Goal: Information Seeking & Learning: Find specific page/section

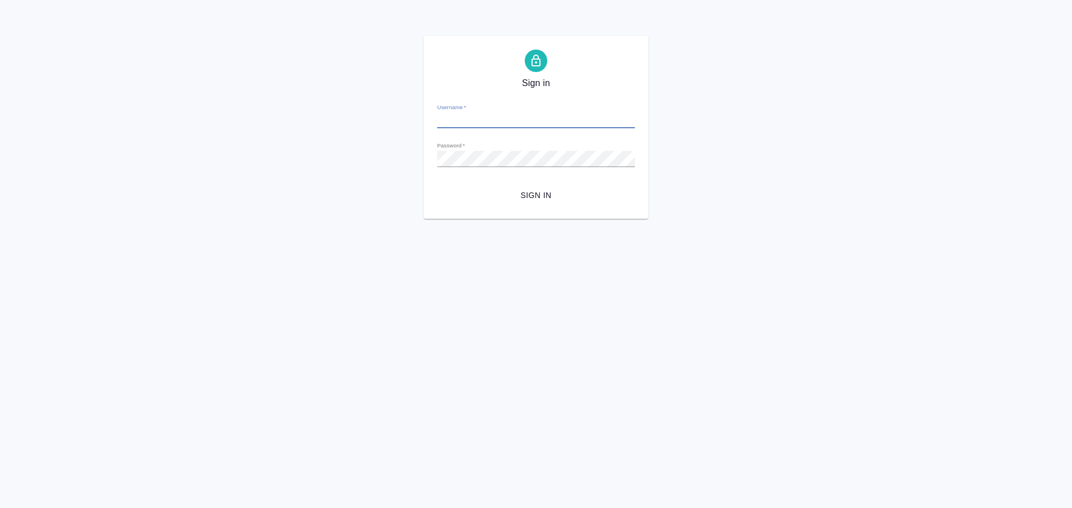
type input "a.plastinina@awatera.com"
click at [437, 185] on button "Sign in" at bounding box center [536, 195] width 198 height 21
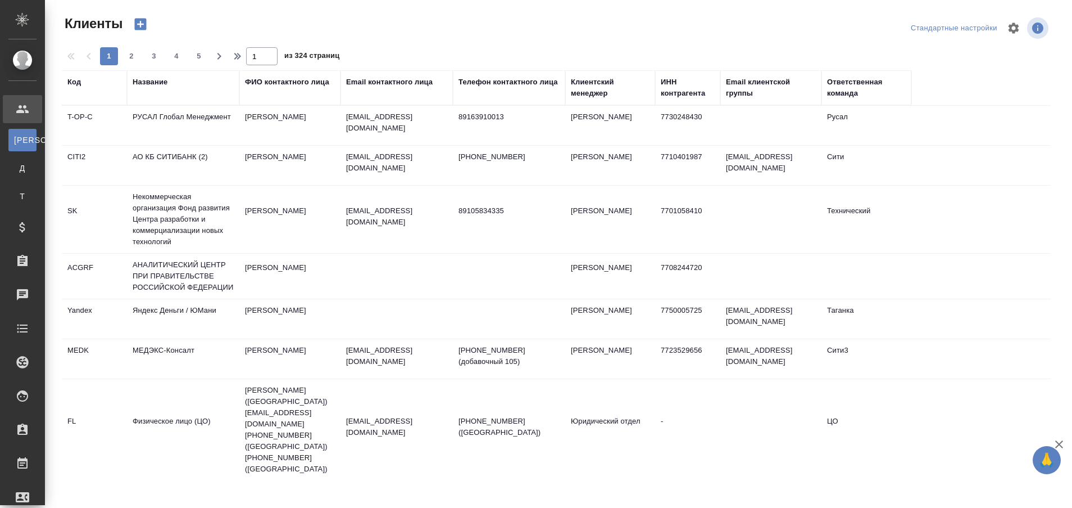
select select "RU"
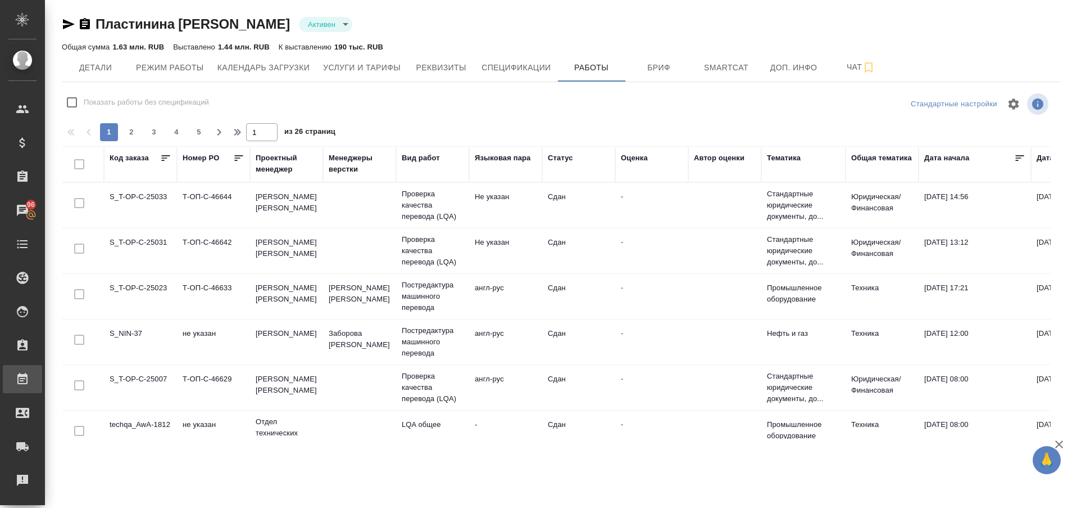
click at [42, 371] on link "Работы" at bounding box center [22, 379] width 39 height 28
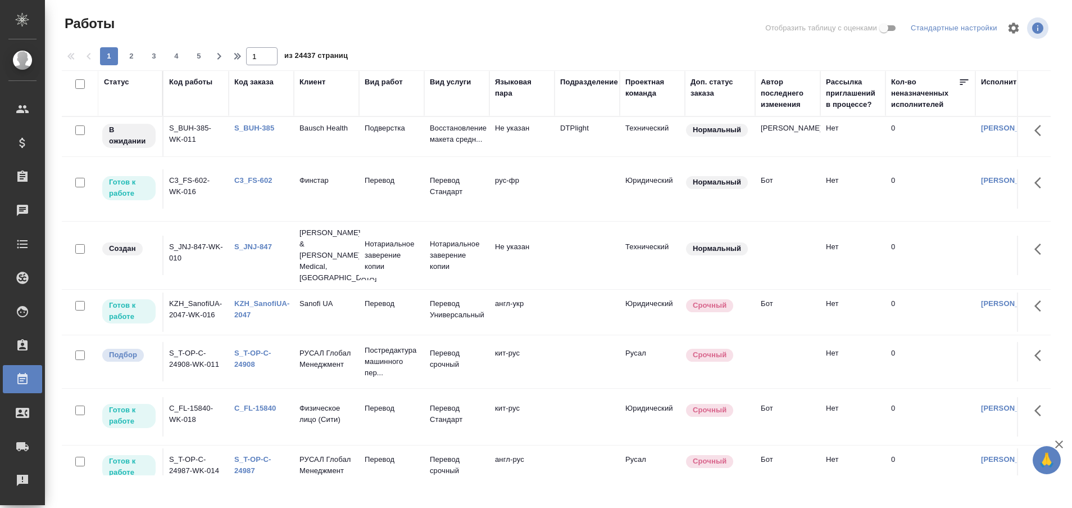
click at [253, 87] on div "Код заказа" at bounding box center [253, 81] width 39 height 11
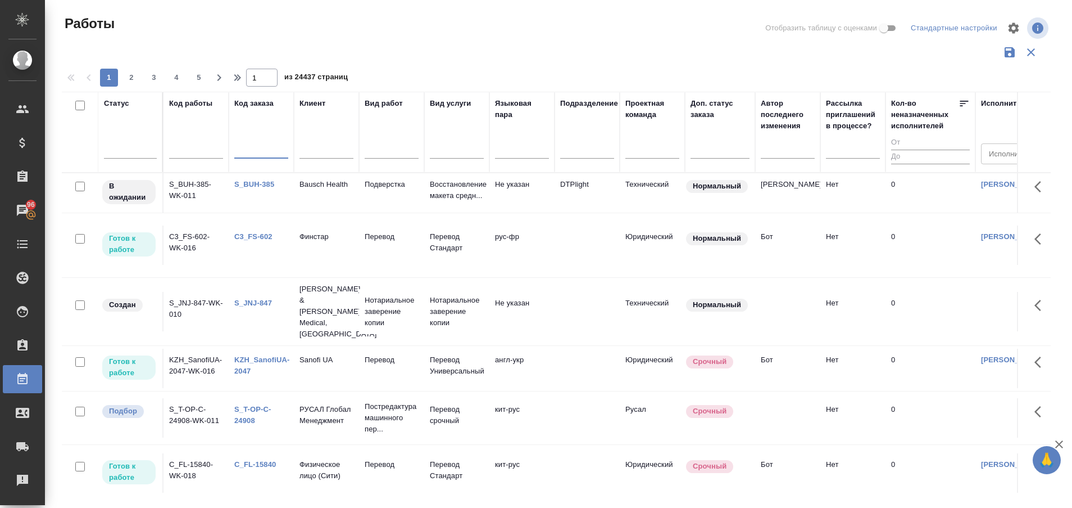
click at [244, 147] on input "text" at bounding box center [261, 151] width 54 height 14
paste input "S_T-OP-C-24908"
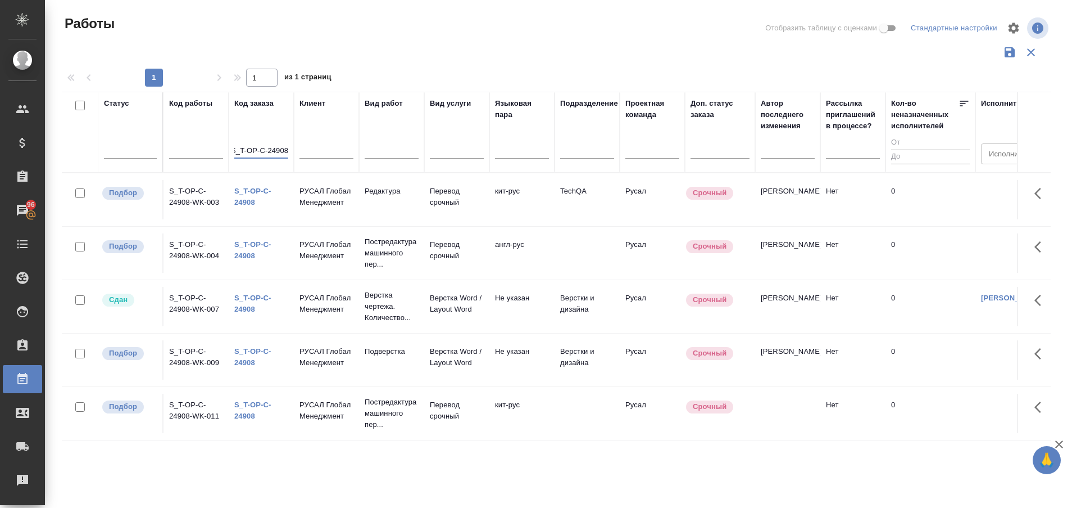
type input "S_T-OP-C-24908"
click at [248, 199] on link "S_T-OP-C-24908" at bounding box center [252, 197] width 37 height 20
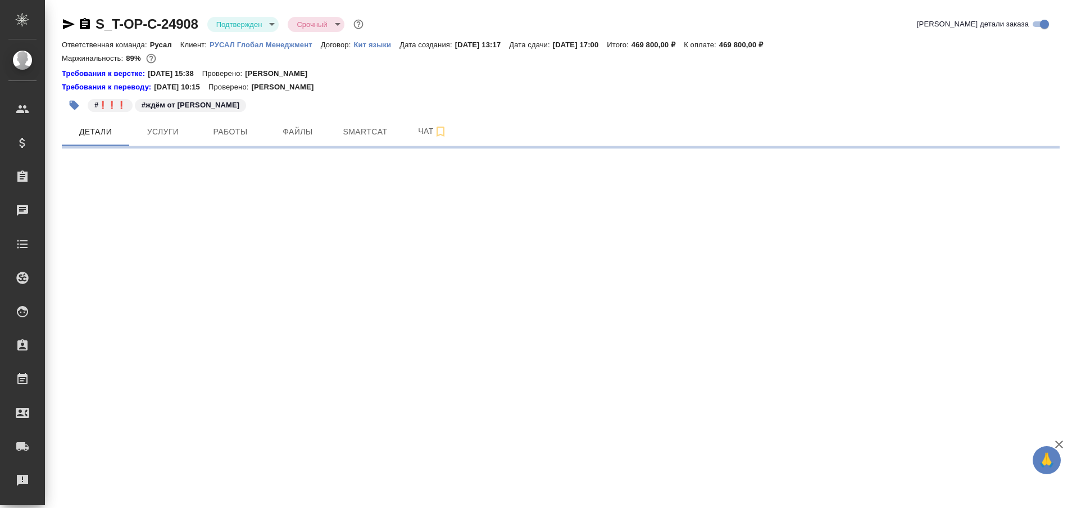
select select "RU"
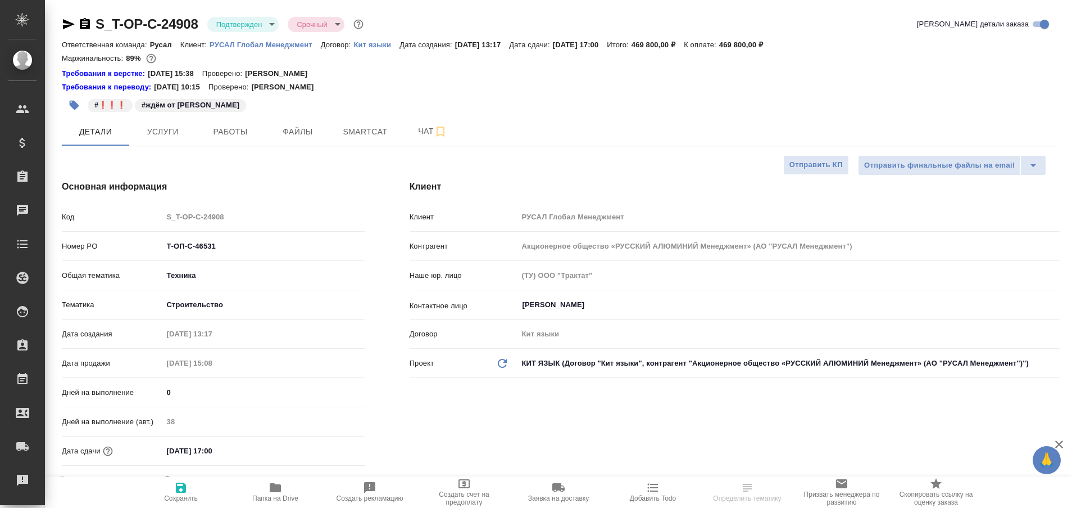
type textarea "x"
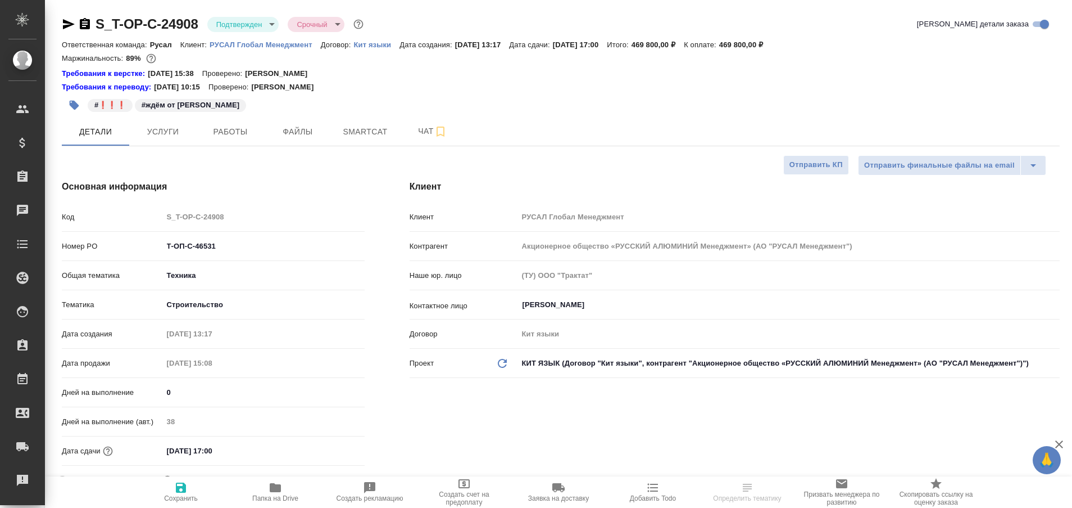
type textarea "x"
click at [219, 129] on span "Работы" at bounding box center [230, 132] width 54 height 14
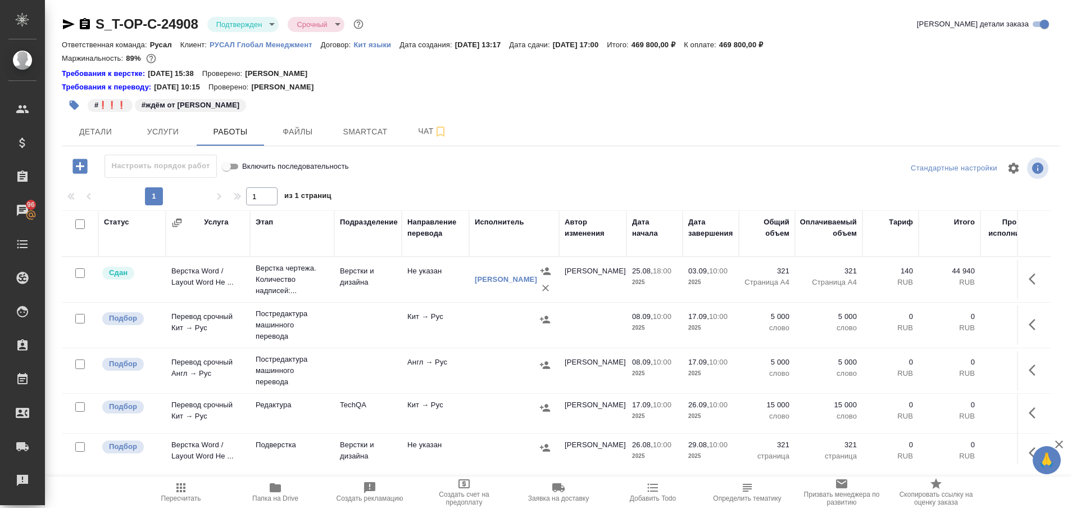
scroll to position [23, 0]
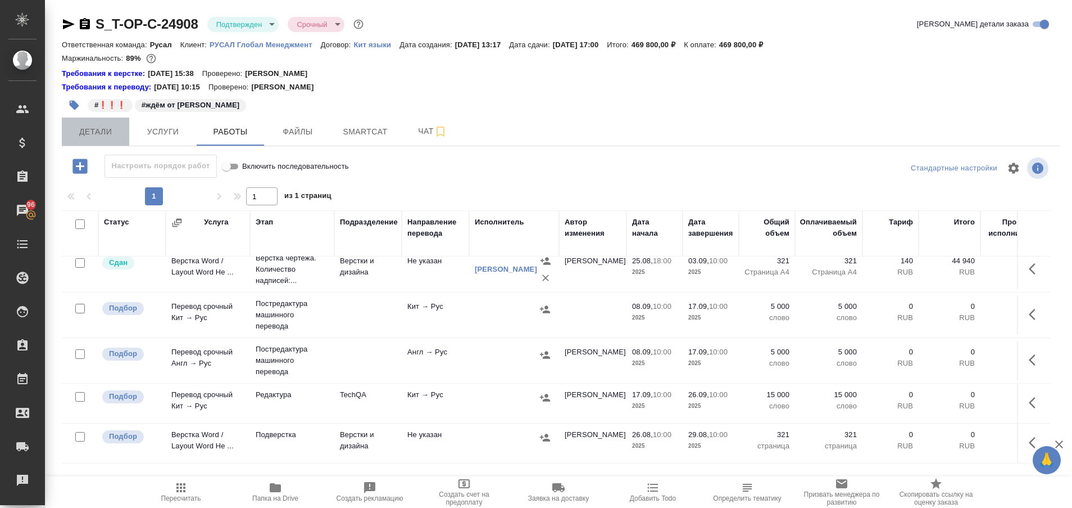
click at [102, 128] on span "Детали" at bounding box center [96, 132] width 54 height 14
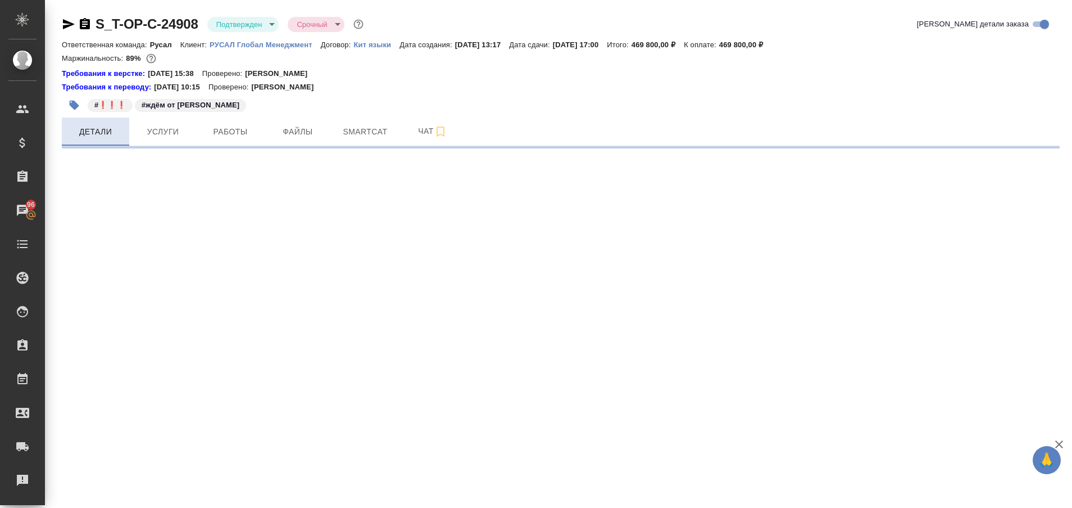
select select "RU"
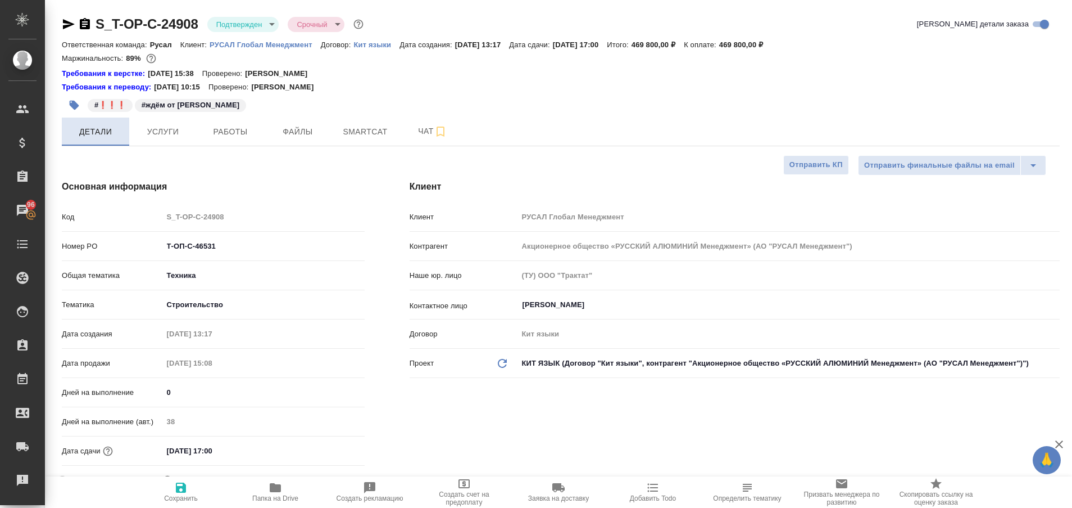
type textarea "x"
click at [239, 131] on span "Работы" at bounding box center [230, 132] width 54 height 14
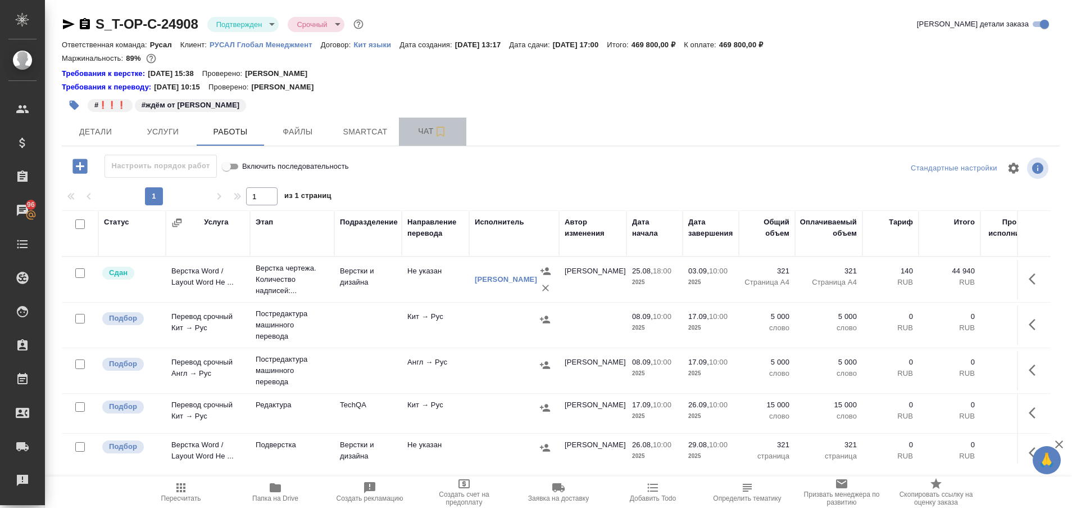
click at [421, 134] on span "Чат" at bounding box center [433, 131] width 54 height 14
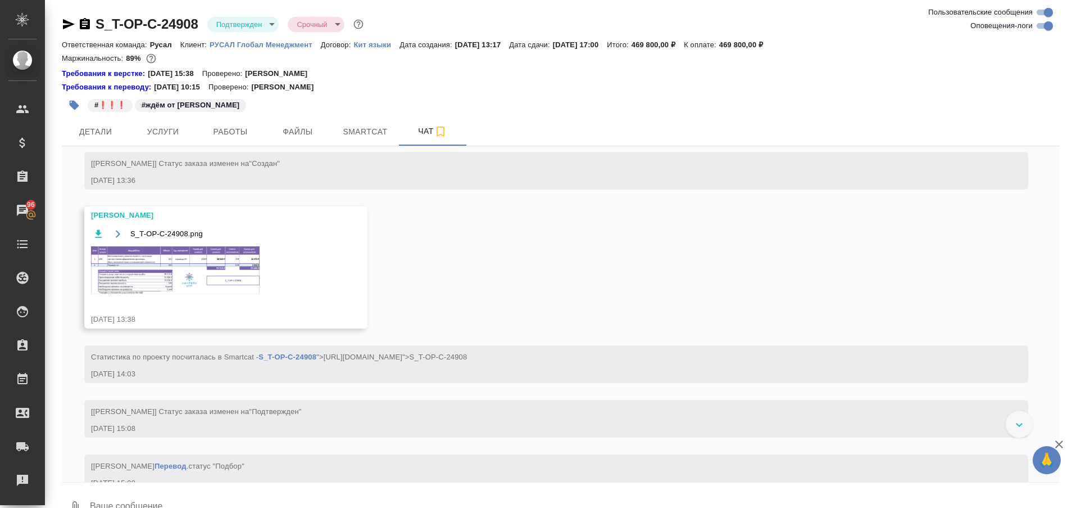
scroll to position [356, 0]
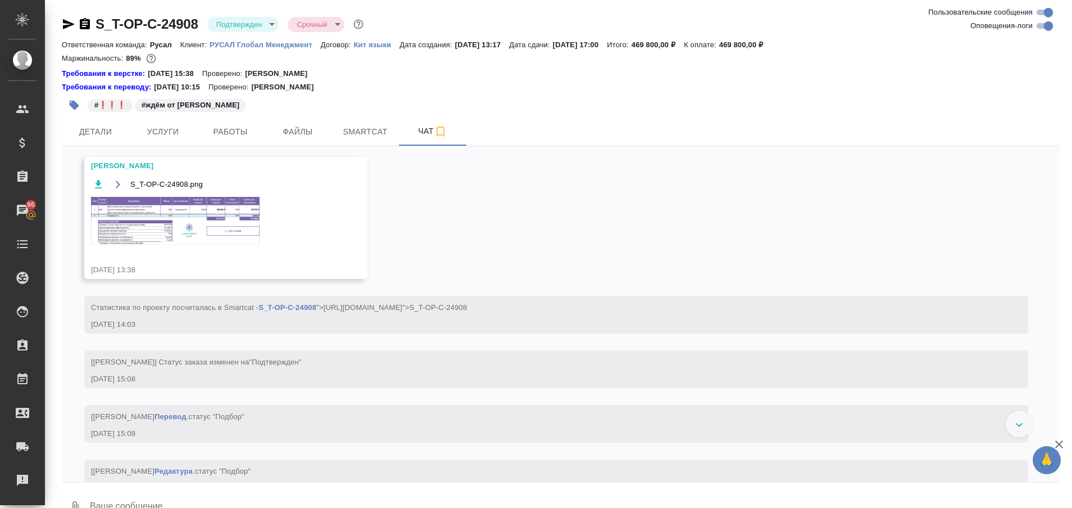
click at [155, 244] on img at bounding box center [175, 221] width 169 height 48
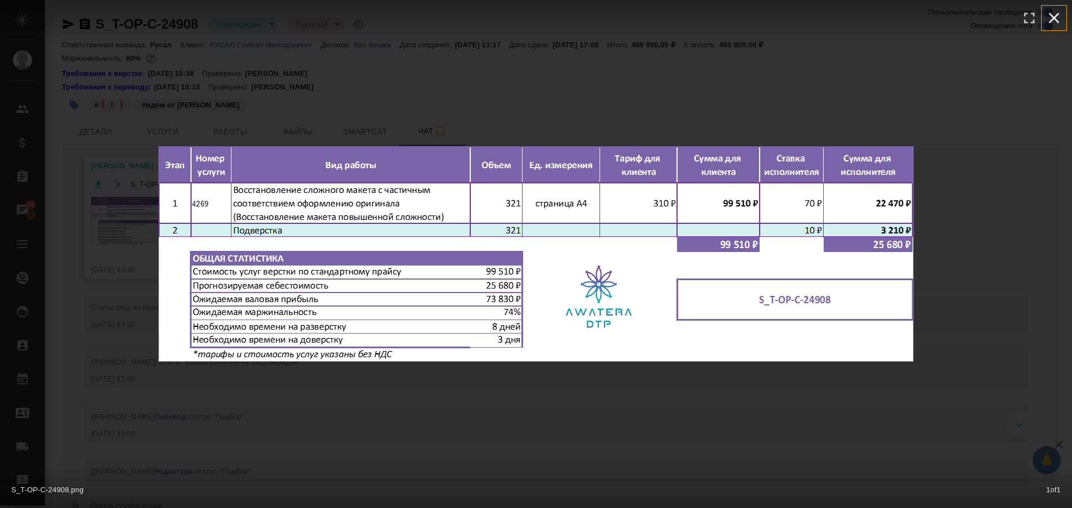
click at [1050, 19] on icon "button" at bounding box center [1054, 18] width 18 height 18
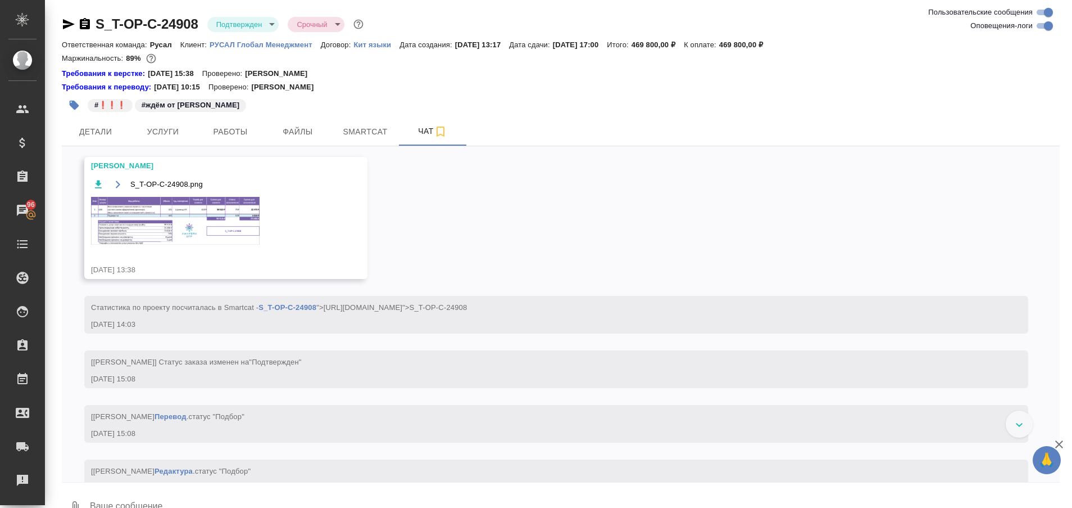
scroll to position [0, 0]
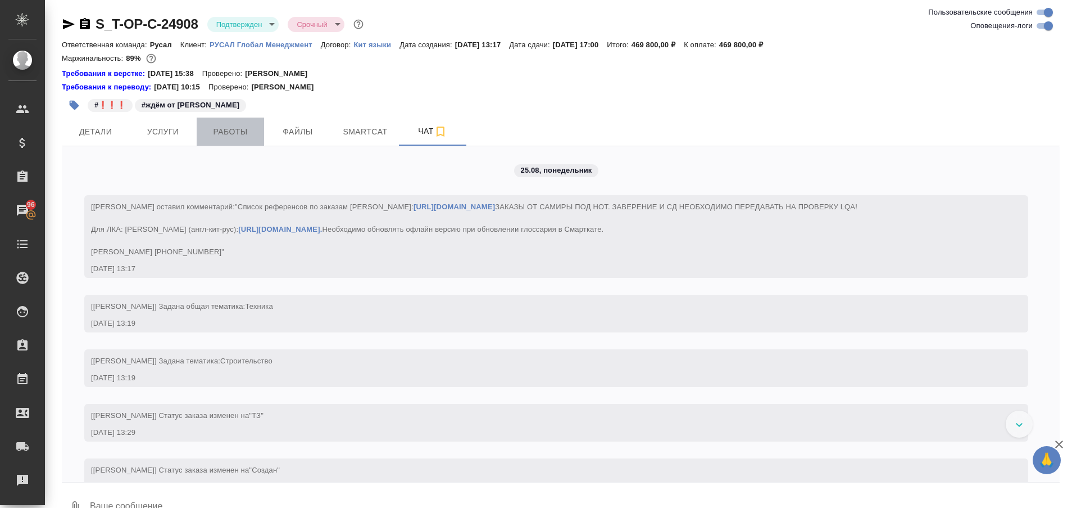
click at [228, 139] on button "Работы" at bounding box center [230, 131] width 67 height 28
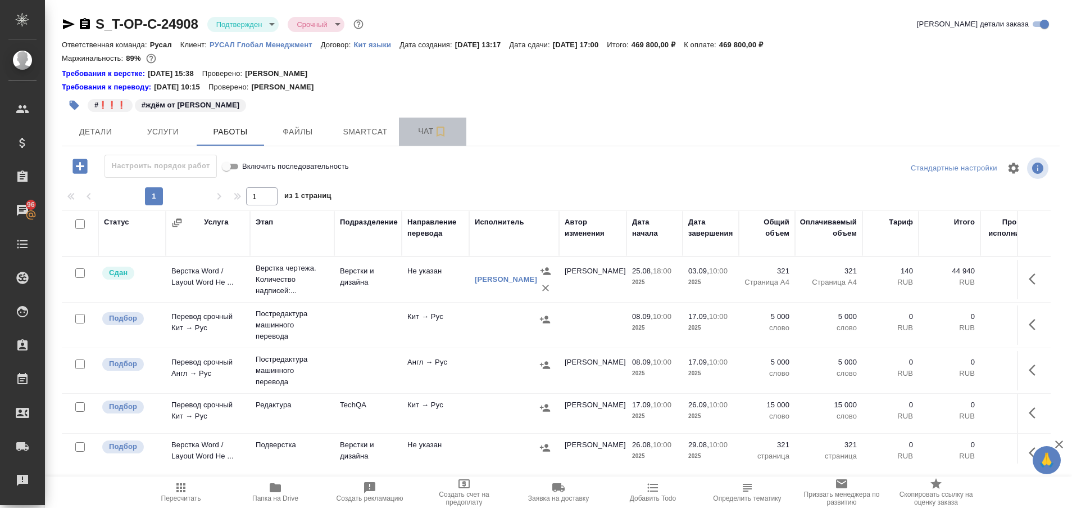
click at [424, 128] on span "Чат" at bounding box center [433, 131] width 54 height 14
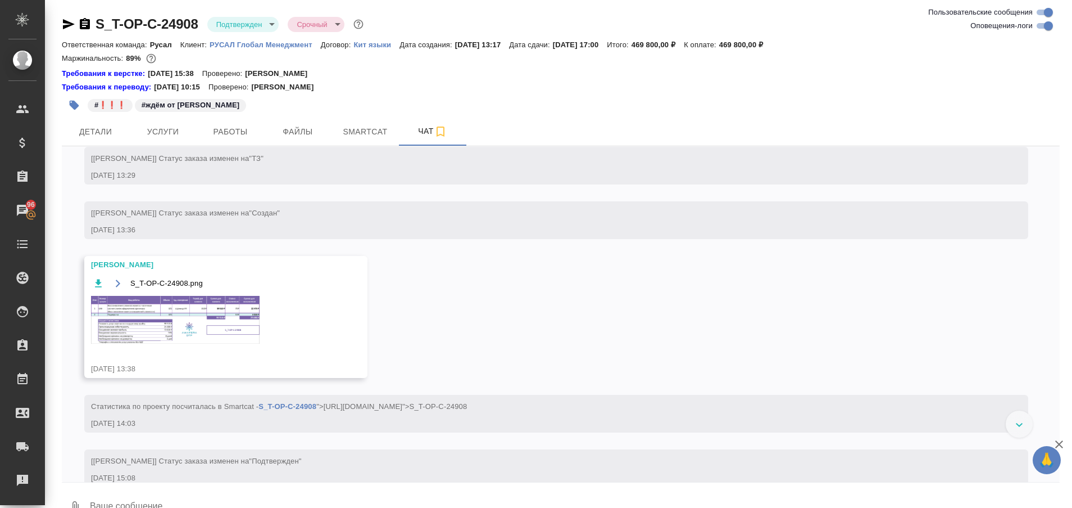
scroll to position [246, 0]
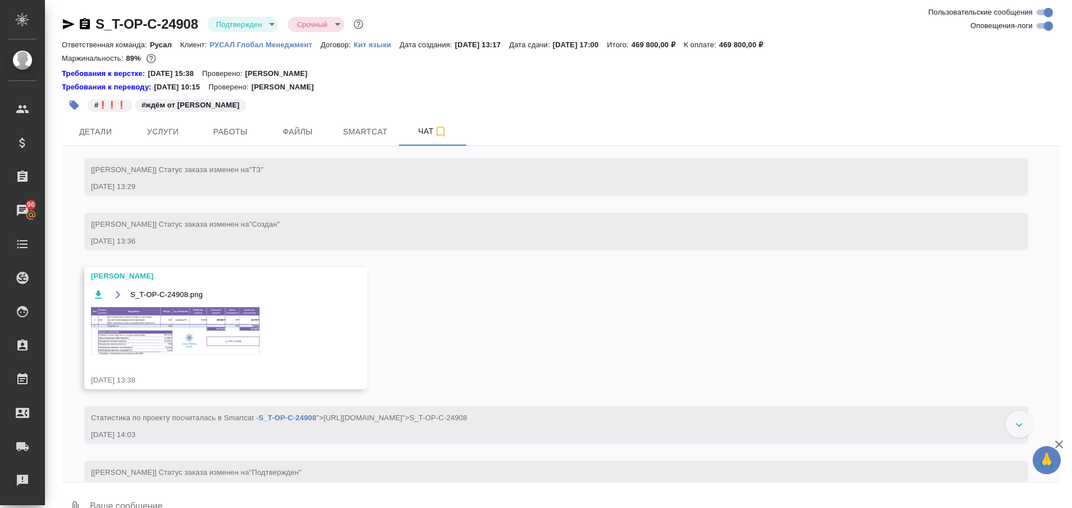
click at [223, 351] on img at bounding box center [175, 331] width 169 height 48
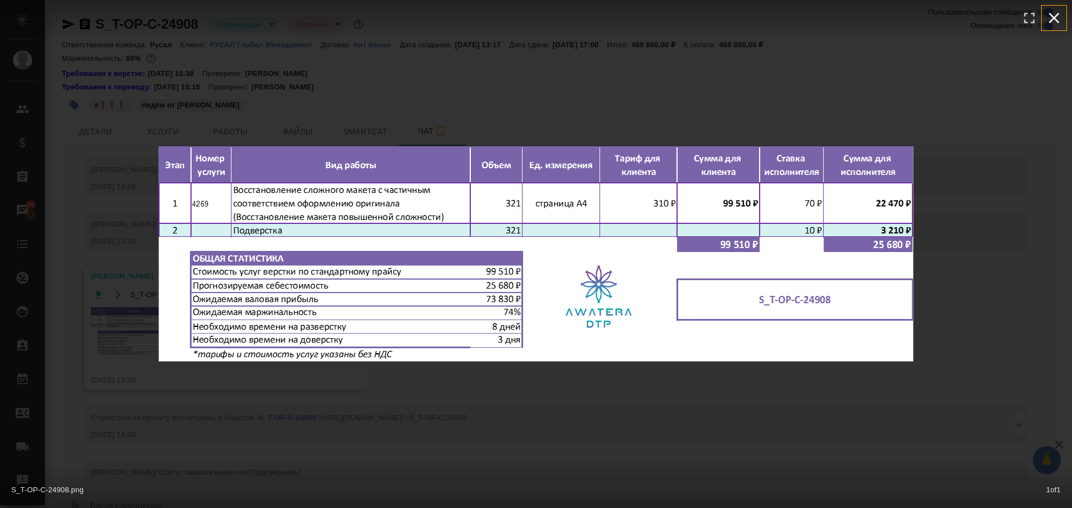
click at [1053, 25] on icon "button" at bounding box center [1054, 18] width 18 height 18
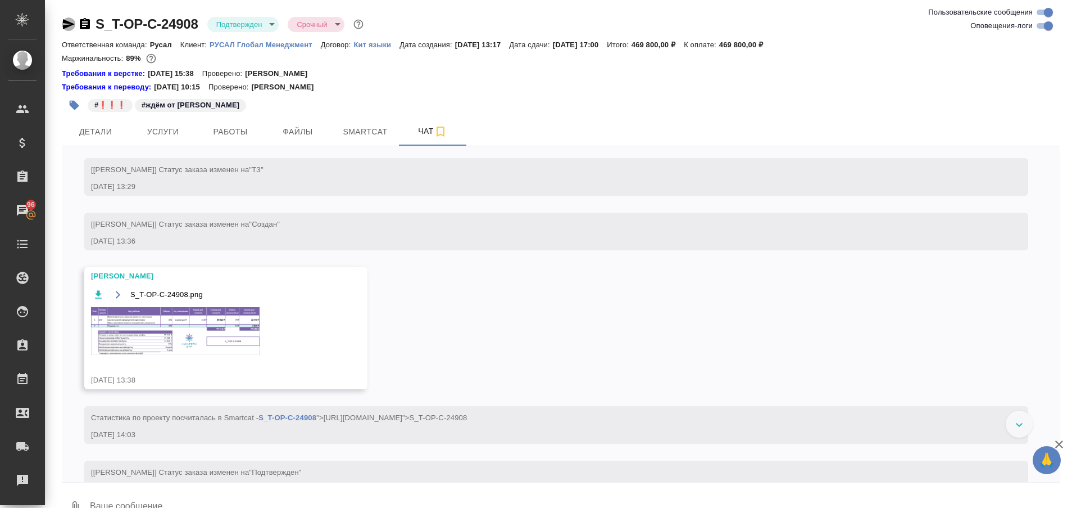
click at [67, 20] on icon "button" at bounding box center [68, 23] width 13 height 13
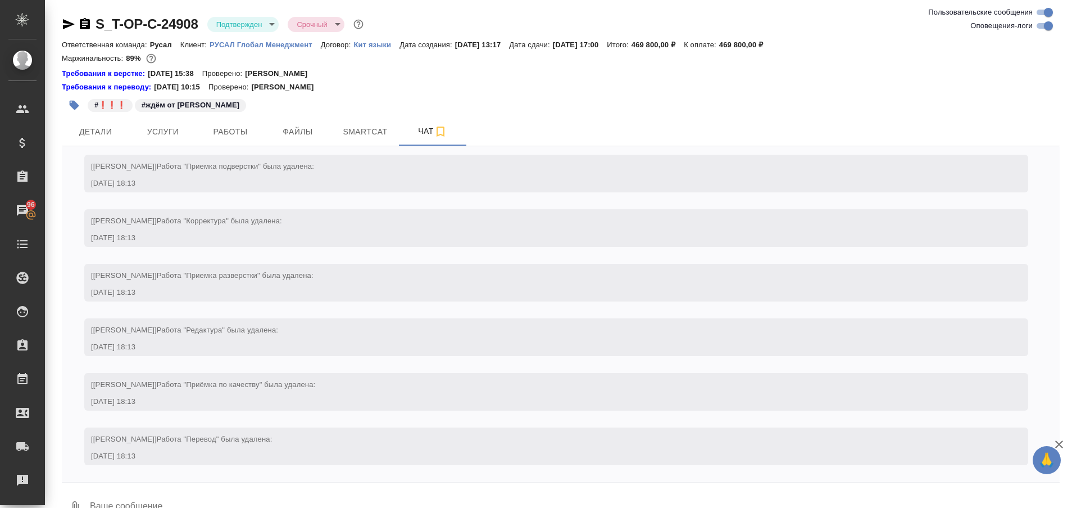
scroll to position [2907, 0]
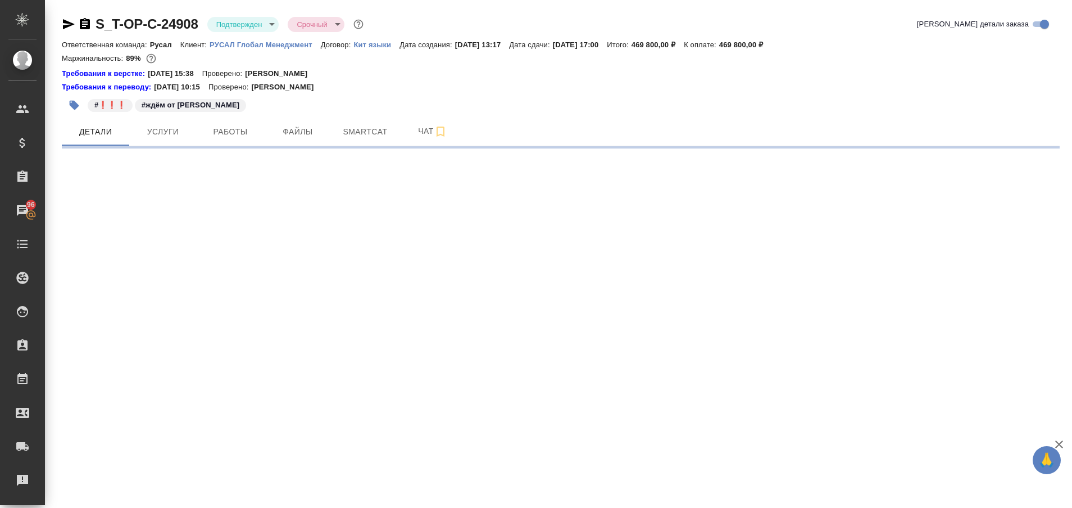
select select "RU"
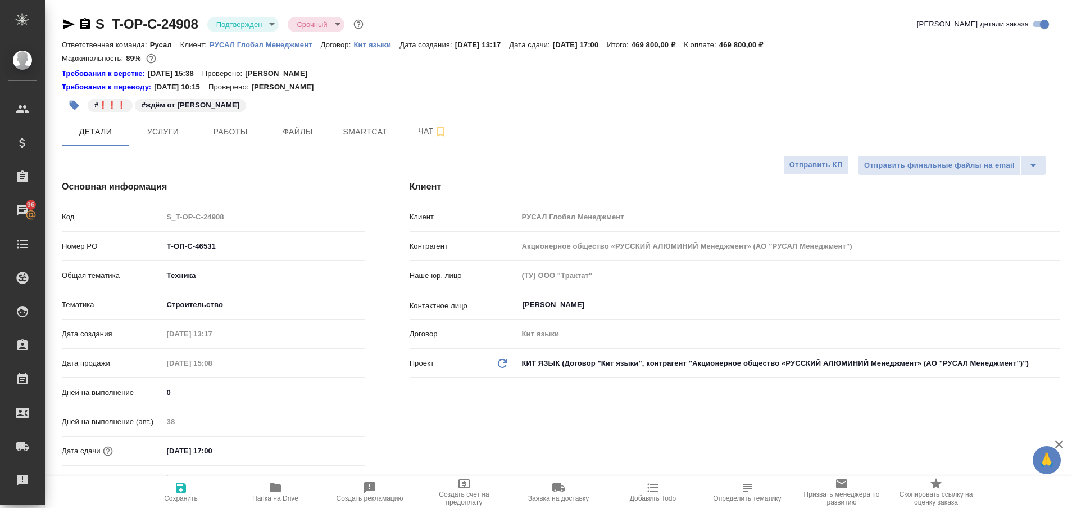
type textarea "x"
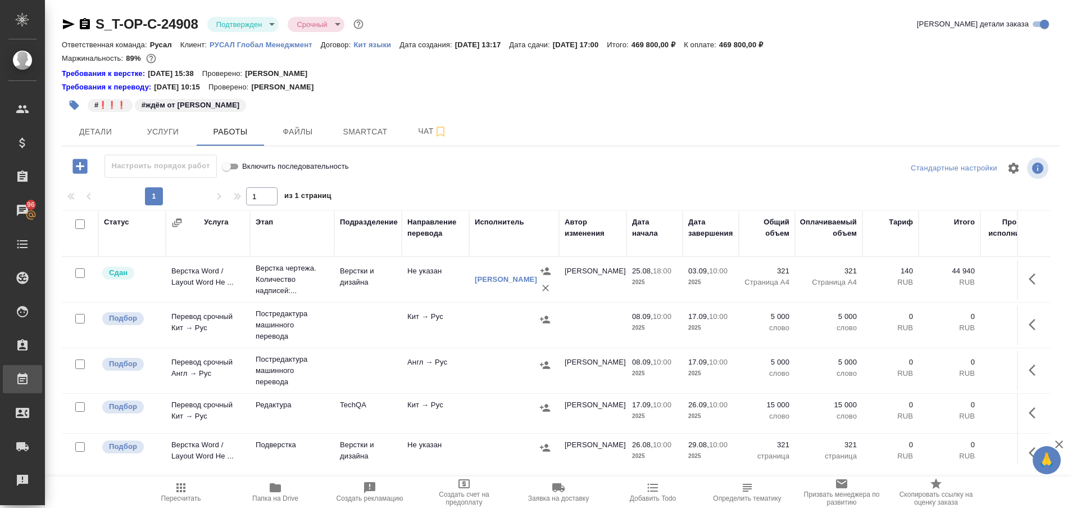
click at [22, 386] on div "Работы" at bounding box center [8, 378] width 28 height 17
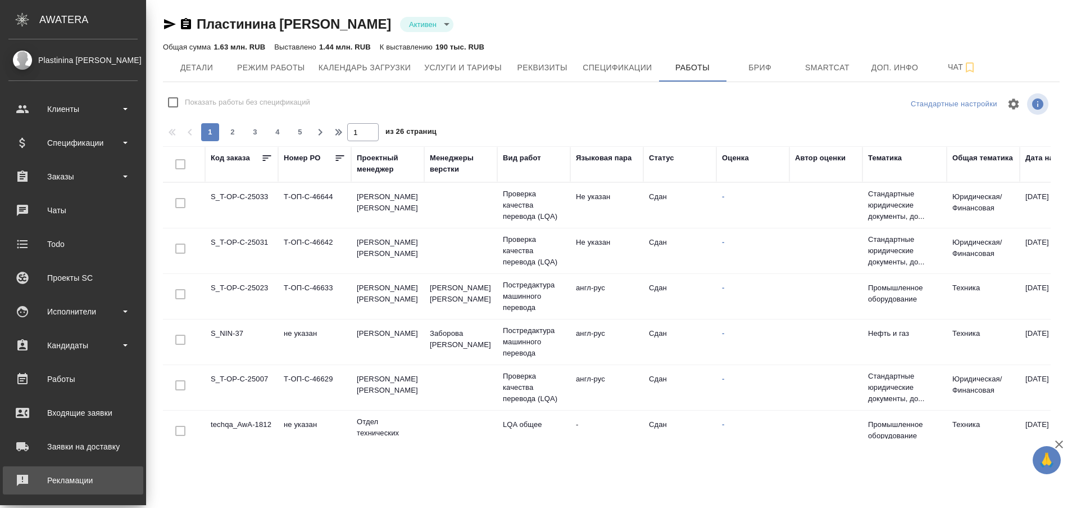
click at [10, 477] on div "Рекламации" at bounding box center [72, 480] width 129 height 17
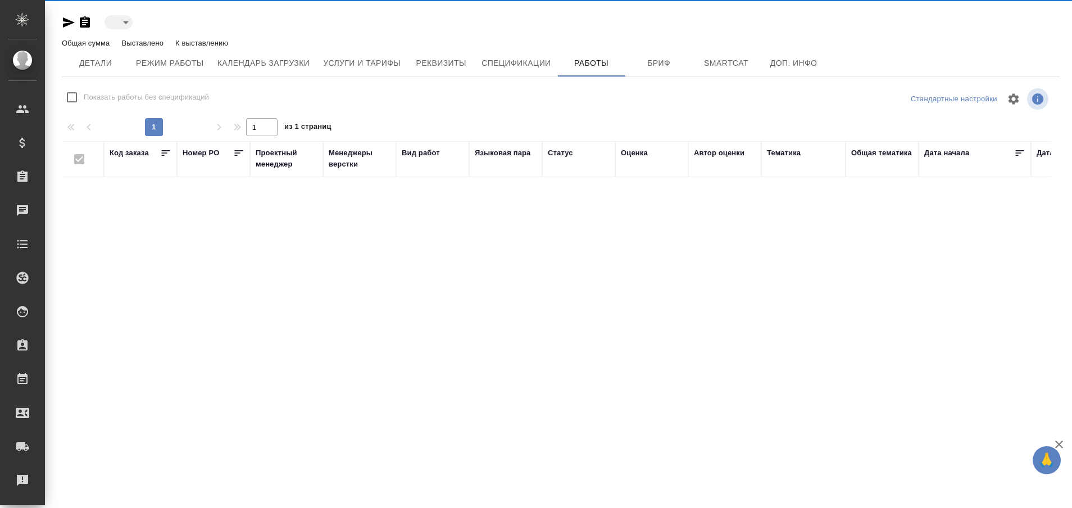
type input "active"
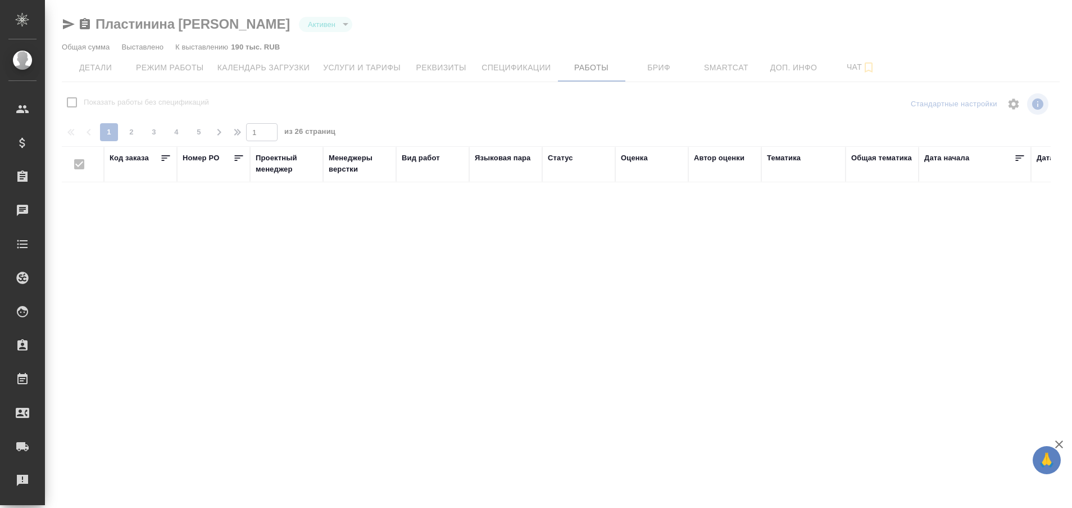
checkbox input "false"
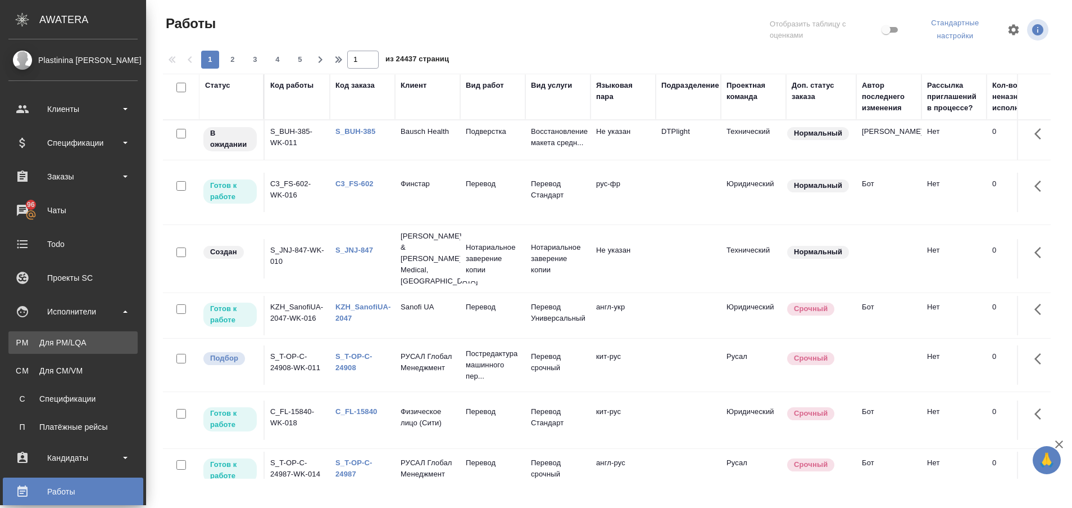
click at [43, 339] on div "Для PM/LQA" at bounding box center [73, 342] width 118 height 11
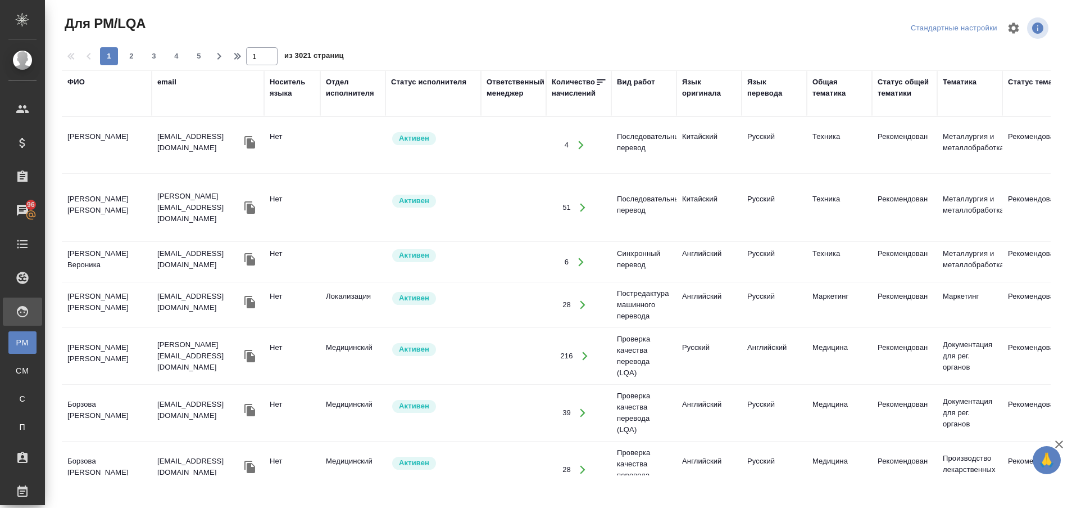
click at [76, 81] on div "ФИО" at bounding box center [75, 81] width 17 height 11
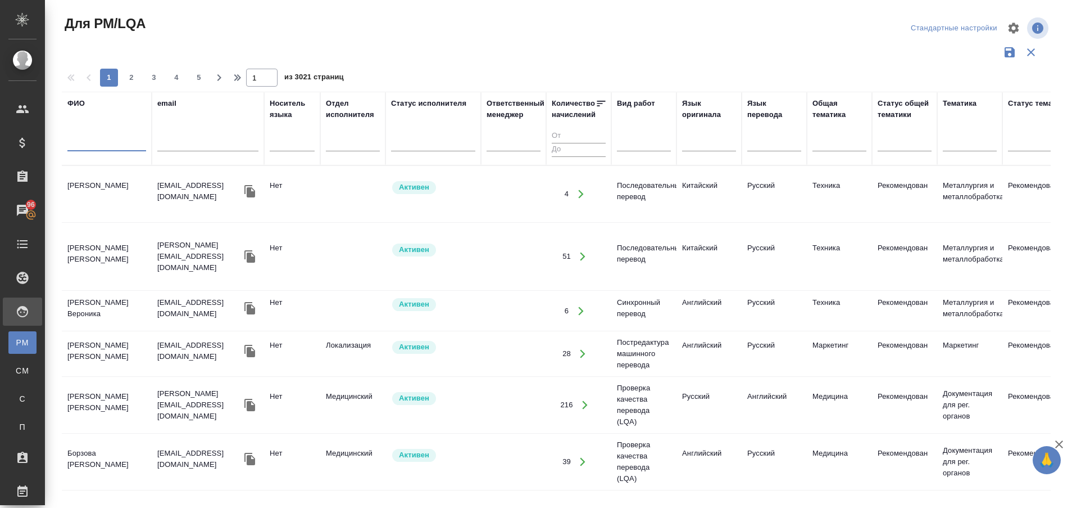
click at [74, 144] on input "text" at bounding box center [106, 144] width 79 height 14
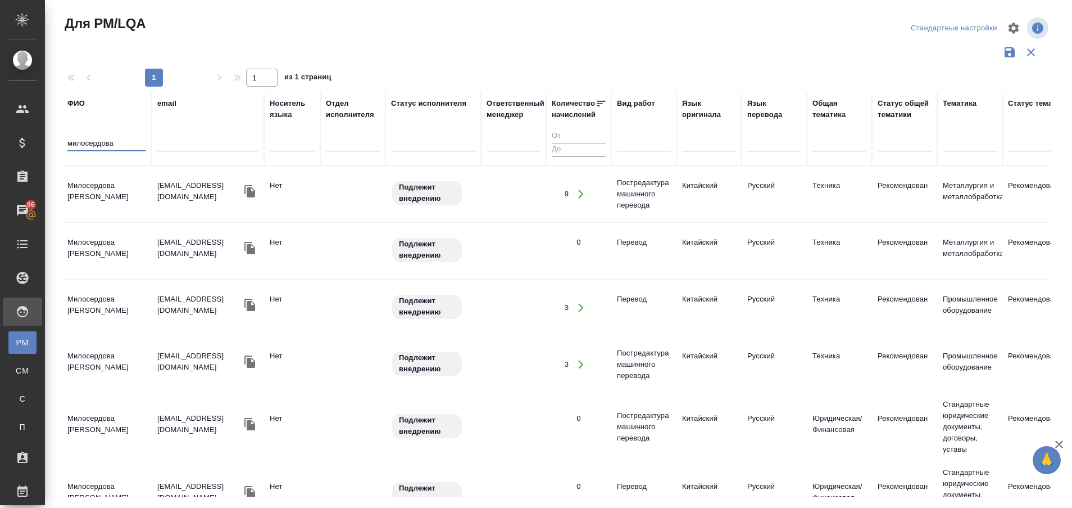
type input "милосердова"
click at [87, 190] on td "Милосердова [PERSON_NAME]" at bounding box center [107, 193] width 90 height 39
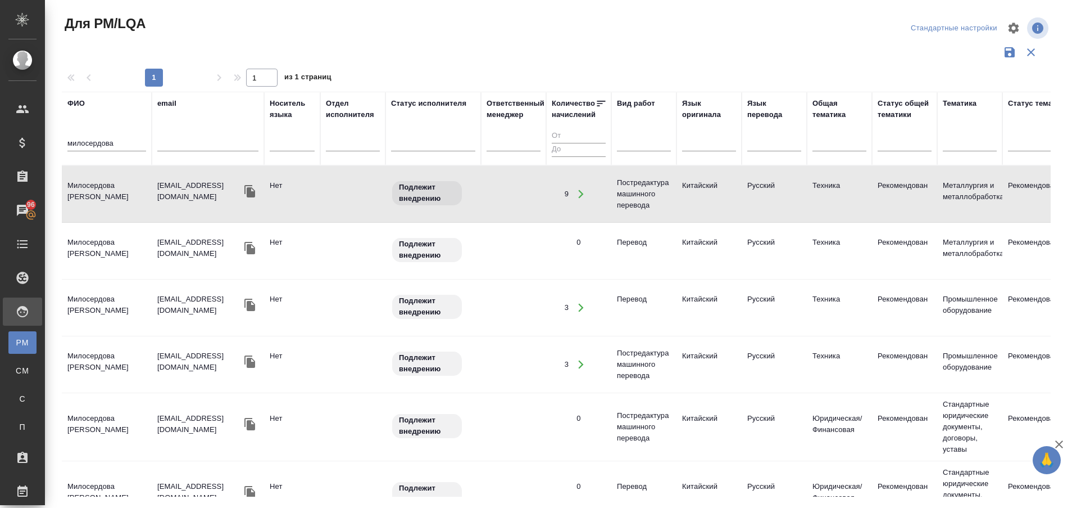
click at [87, 190] on td "Милосердова [PERSON_NAME]" at bounding box center [107, 193] width 90 height 39
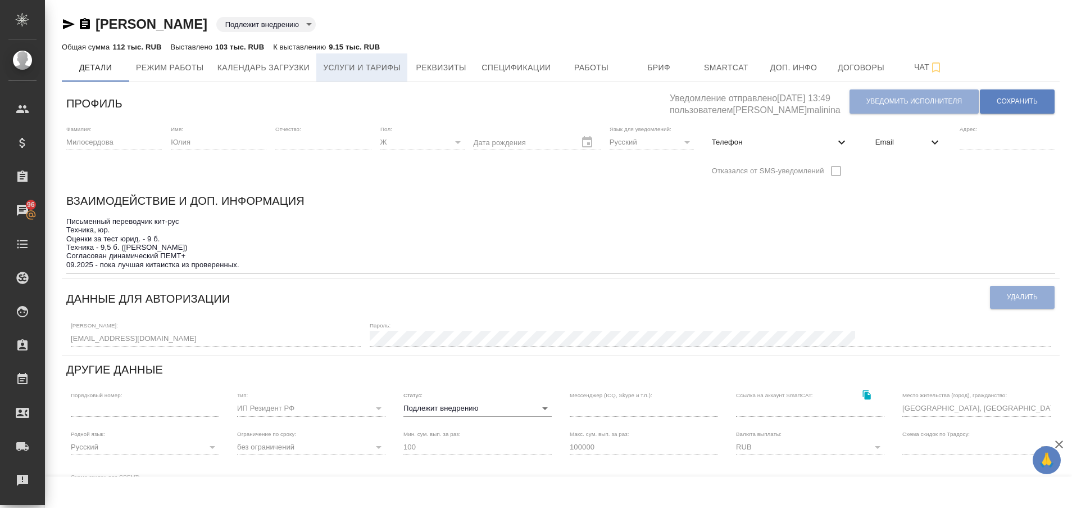
click at [330, 73] on span "Услуги и тарифы" at bounding box center [362, 68] width 78 height 14
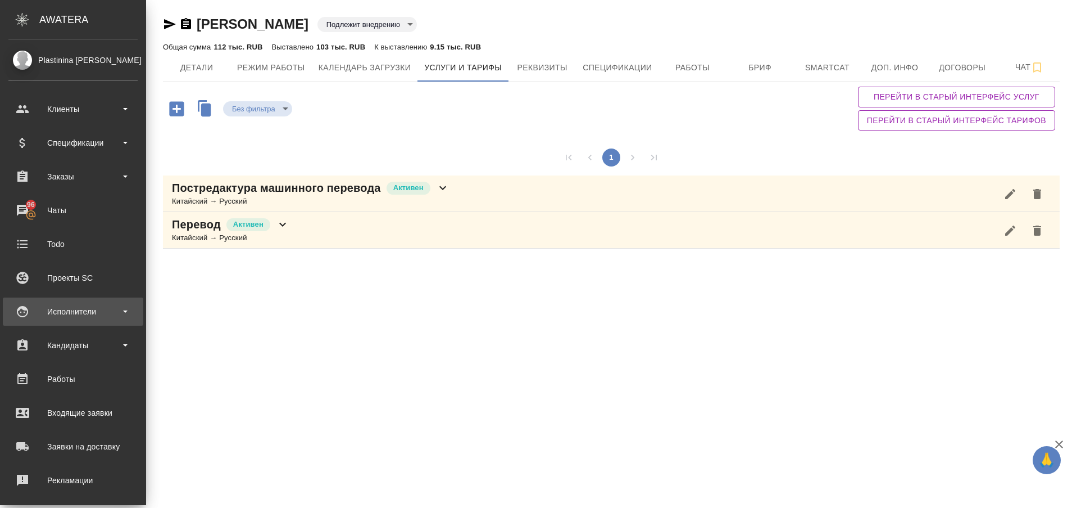
click at [38, 313] on div "Исполнители" at bounding box center [72, 311] width 129 height 17
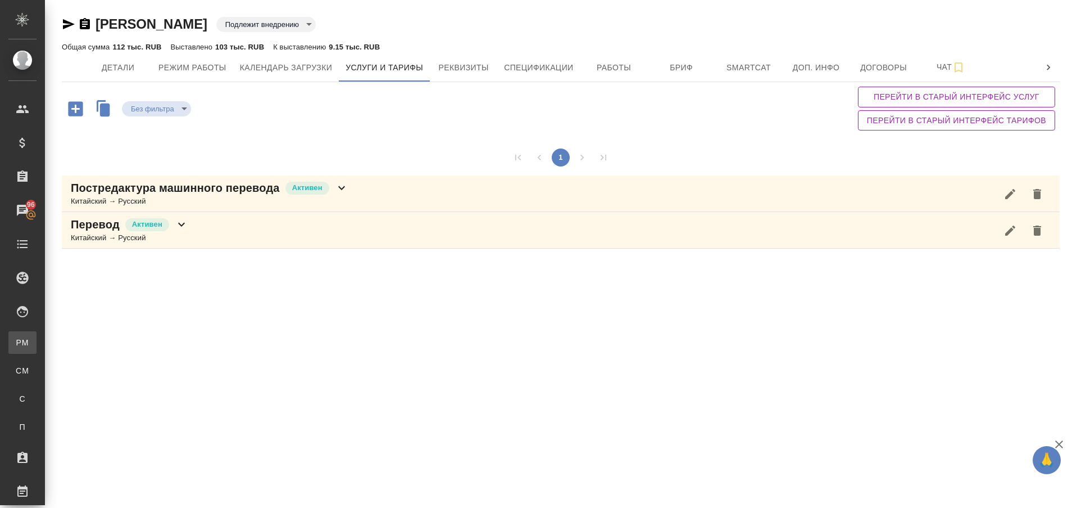
click at [17, 343] on div "Для PM/LQA" at bounding box center [8, 342] width 17 height 11
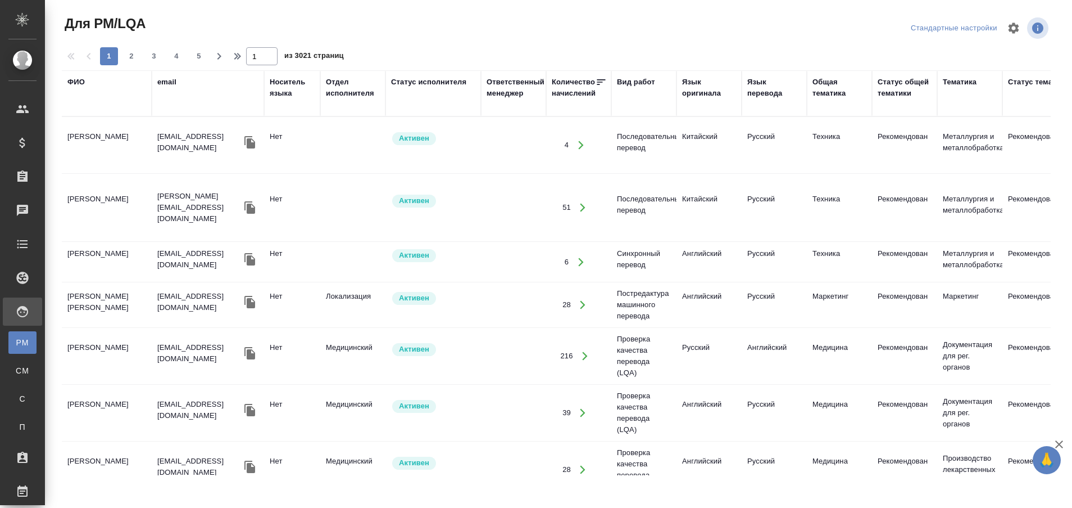
click at [75, 81] on div "ФИО" at bounding box center [75, 81] width 17 height 11
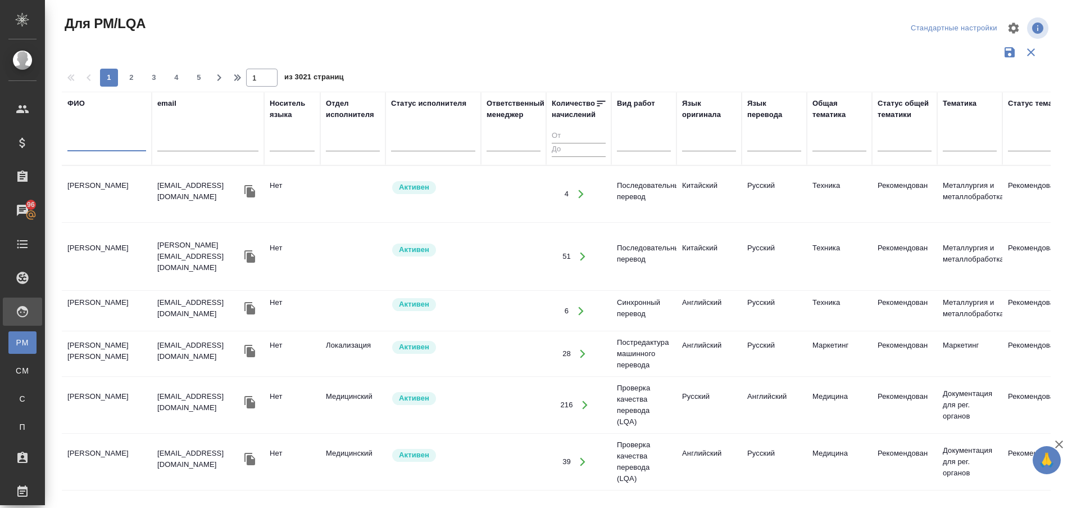
click at [88, 142] on input "text" at bounding box center [106, 144] width 79 height 14
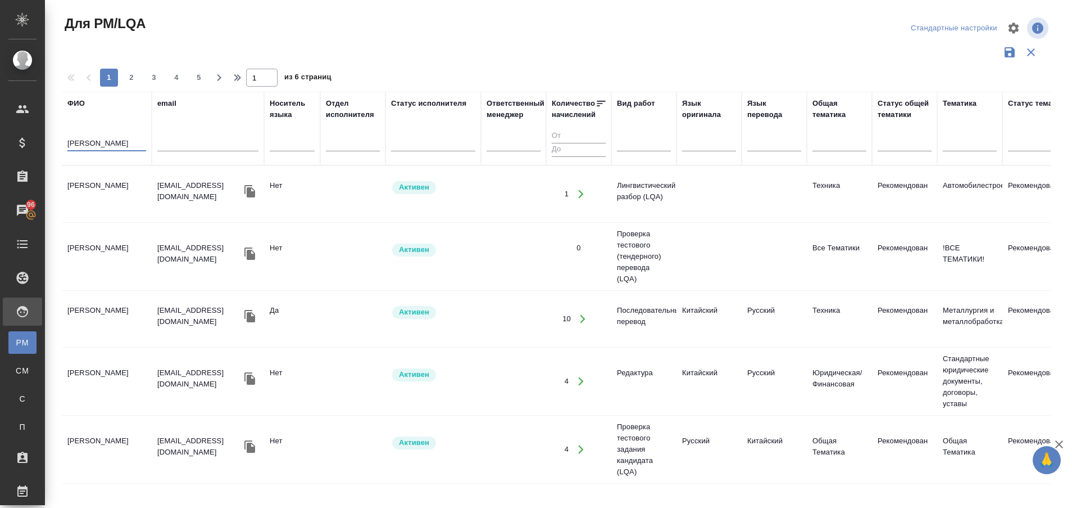
type input "янченко"
click at [83, 186] on td "[PERSON_NAME]" at bounding box center [107, 193] width 90 height 39
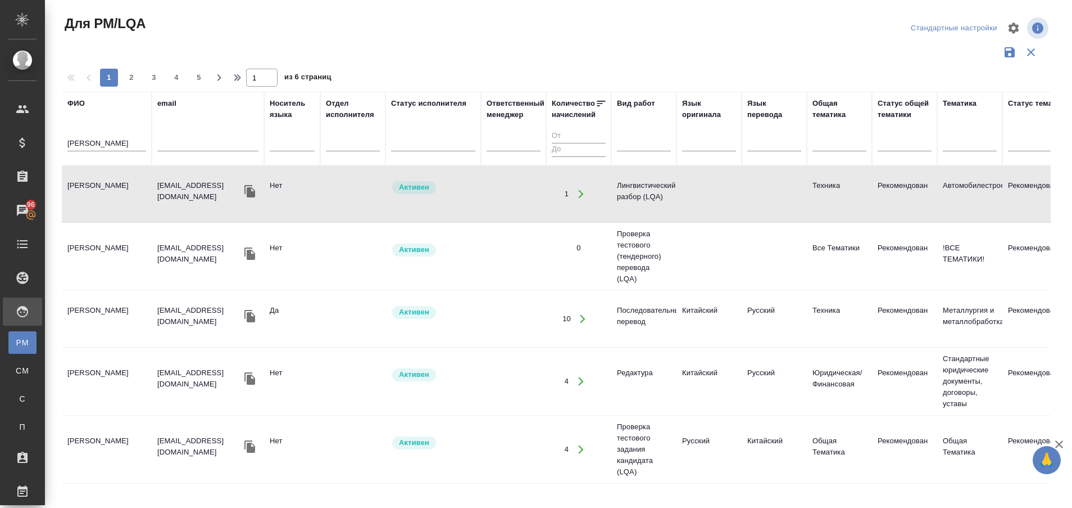
click at [83, 186] on td "[PERSON_NAME]" at bounding box center [107, 193] width 90 height 39
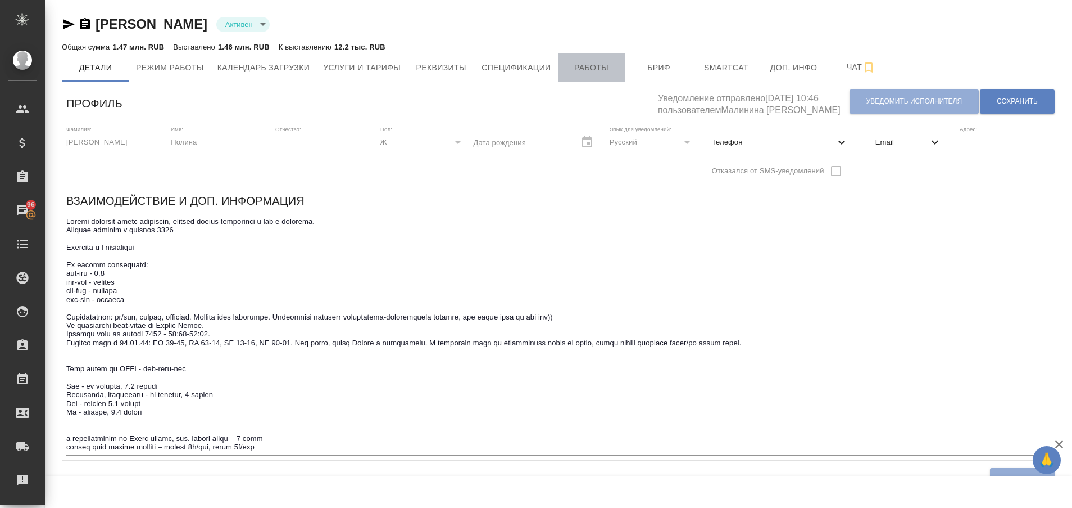
click at [586, 64] on span "Работы" at bounding box center [592, 68] width 54 height 14
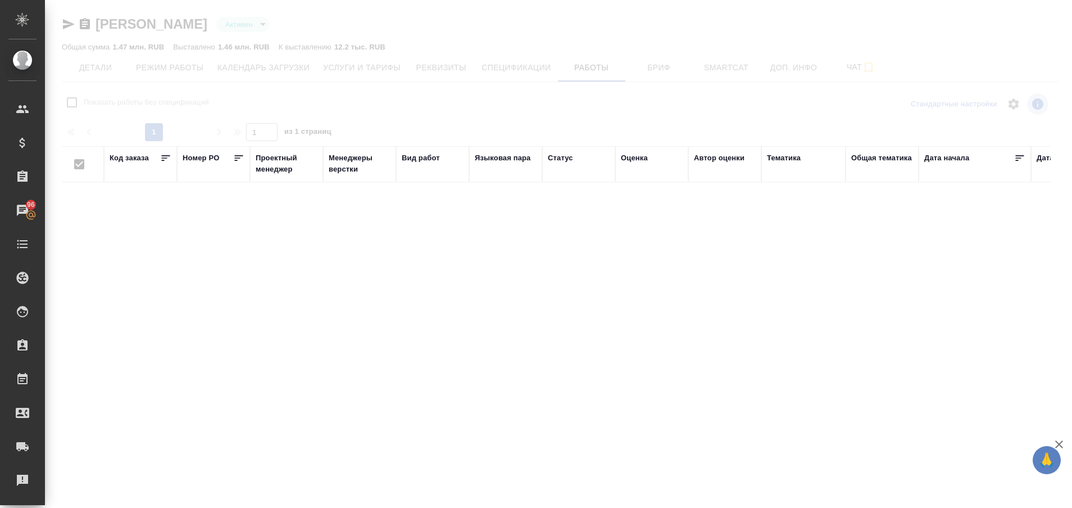
checkbox input "false"
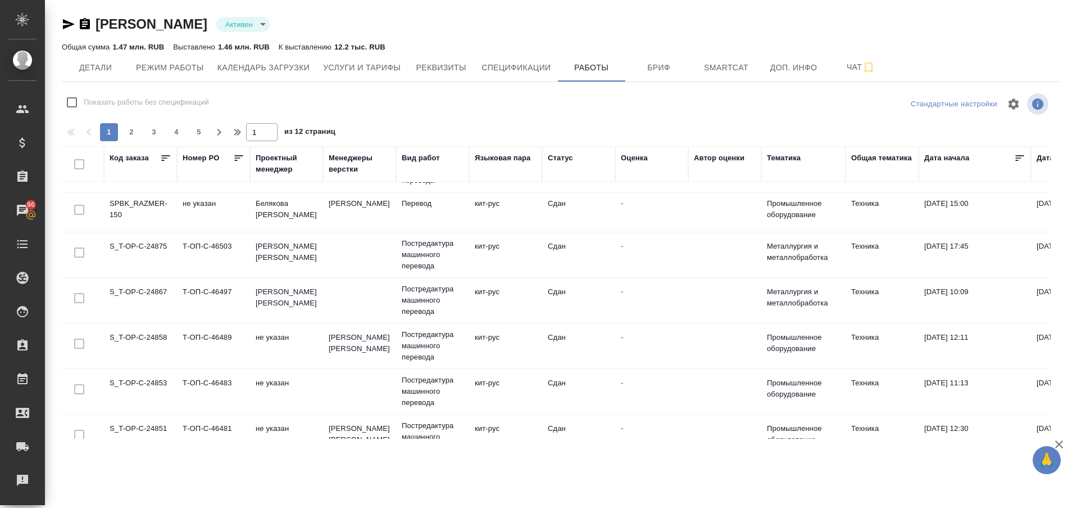
scroll to position [850, 0]
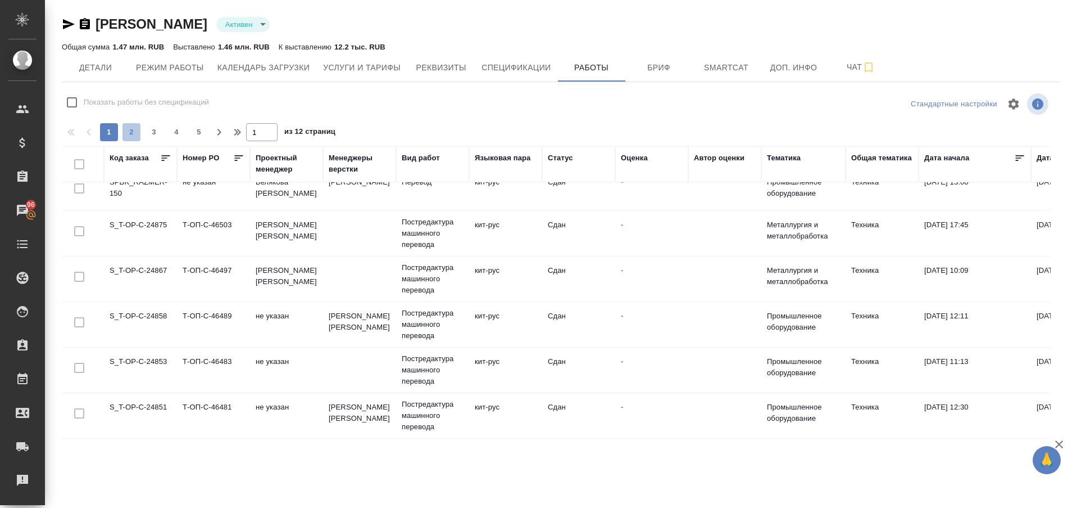
click at [130, 137] on span "2" at bounding box center [132, 131] width 18 height 11
type input "2"
